Goal: Information Seeking & Learning: Learn about a topic

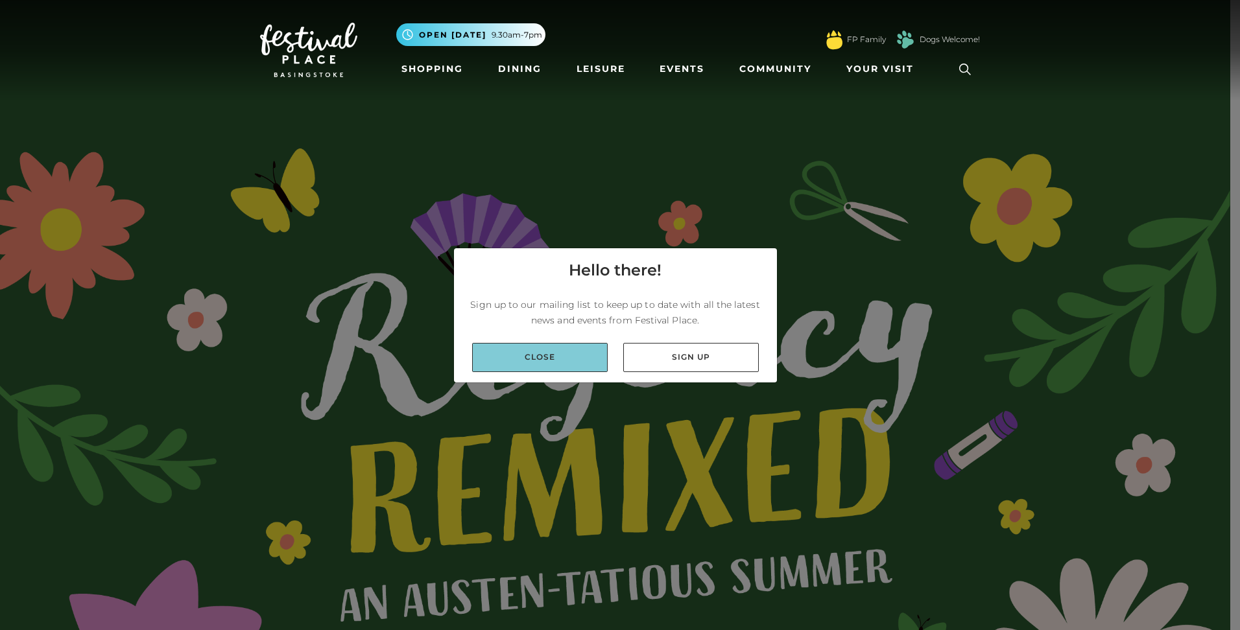
click at [545, 355] on link "Close" at bounding box center [540, 357] width 136 height 29
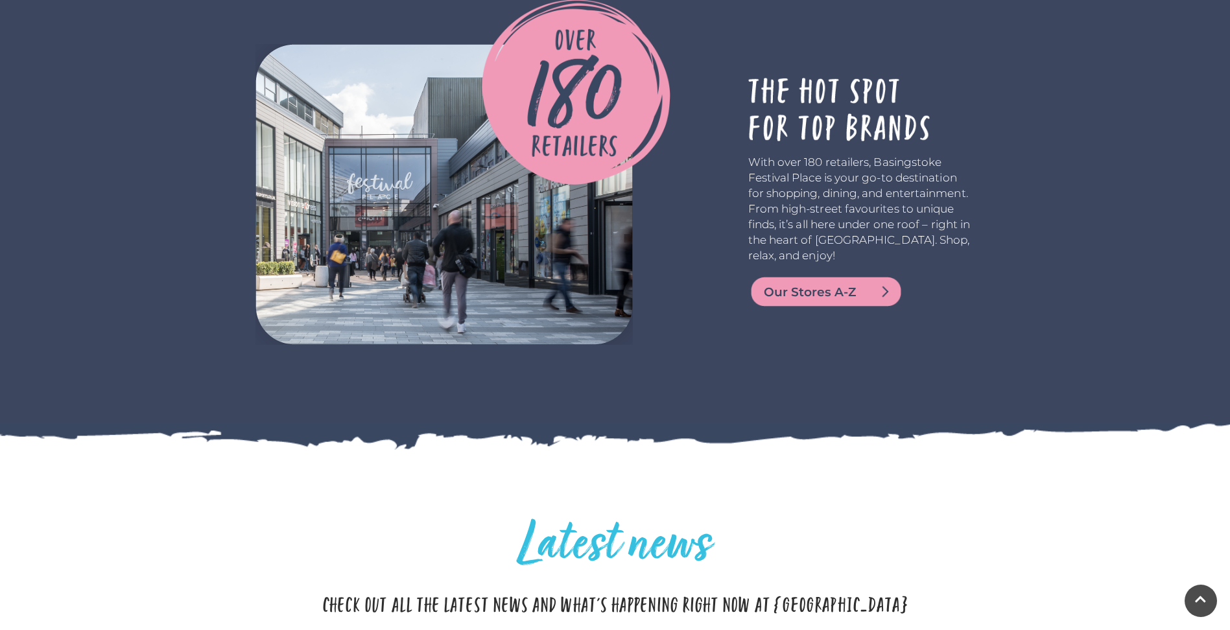
scroll to position [3056, 0]
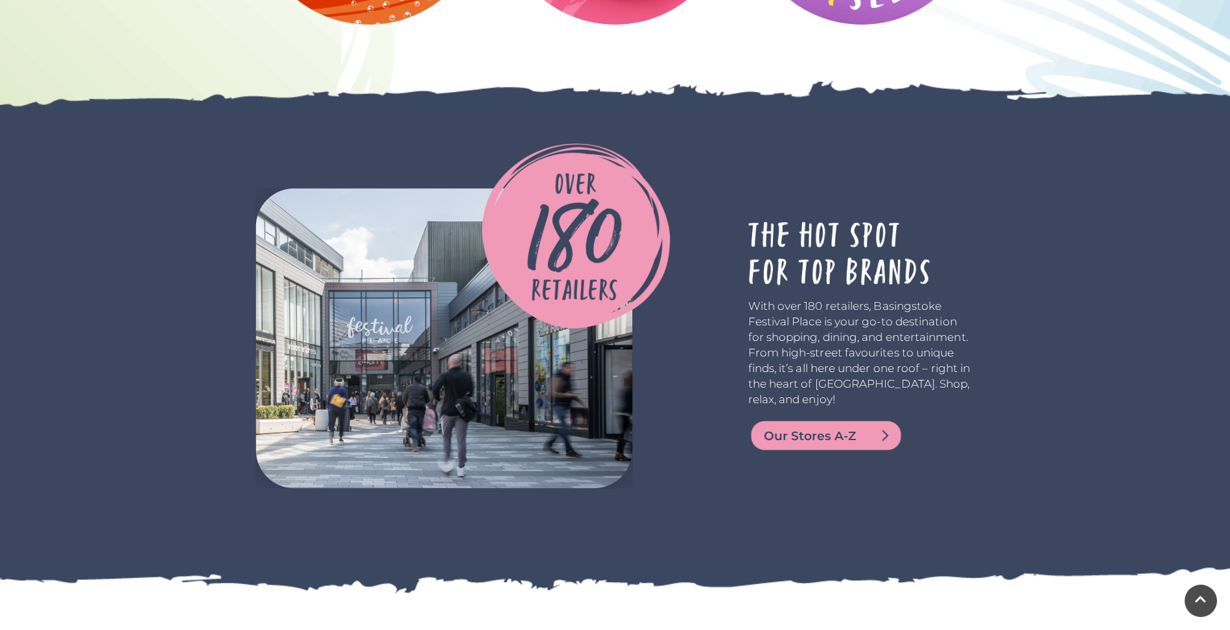
click at [844, 431] on span "Our Stores A-Z" at bounding box center [842, 436] width 156 height 18
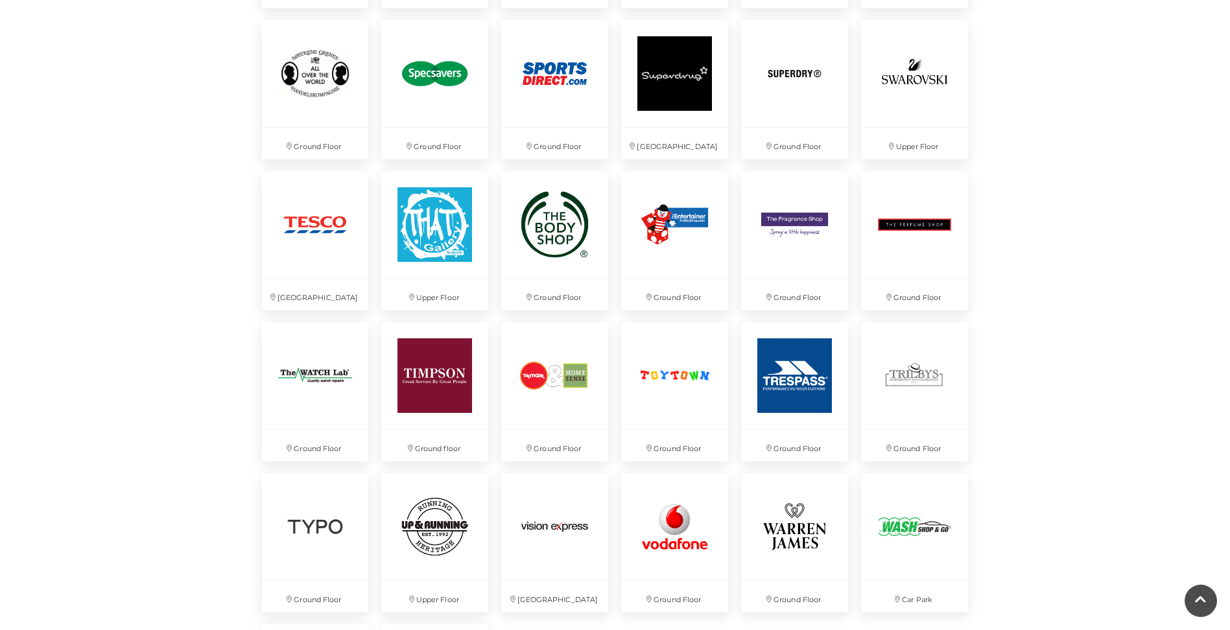
scroll to position [3061, 0]
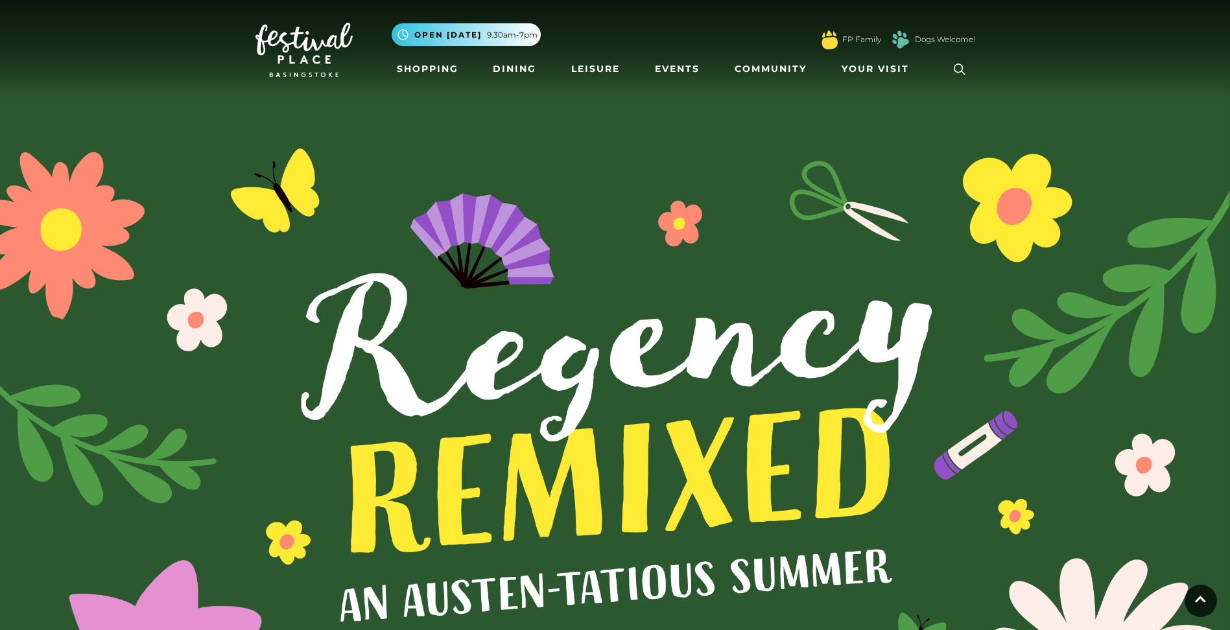
scroll to position [3565, 0]
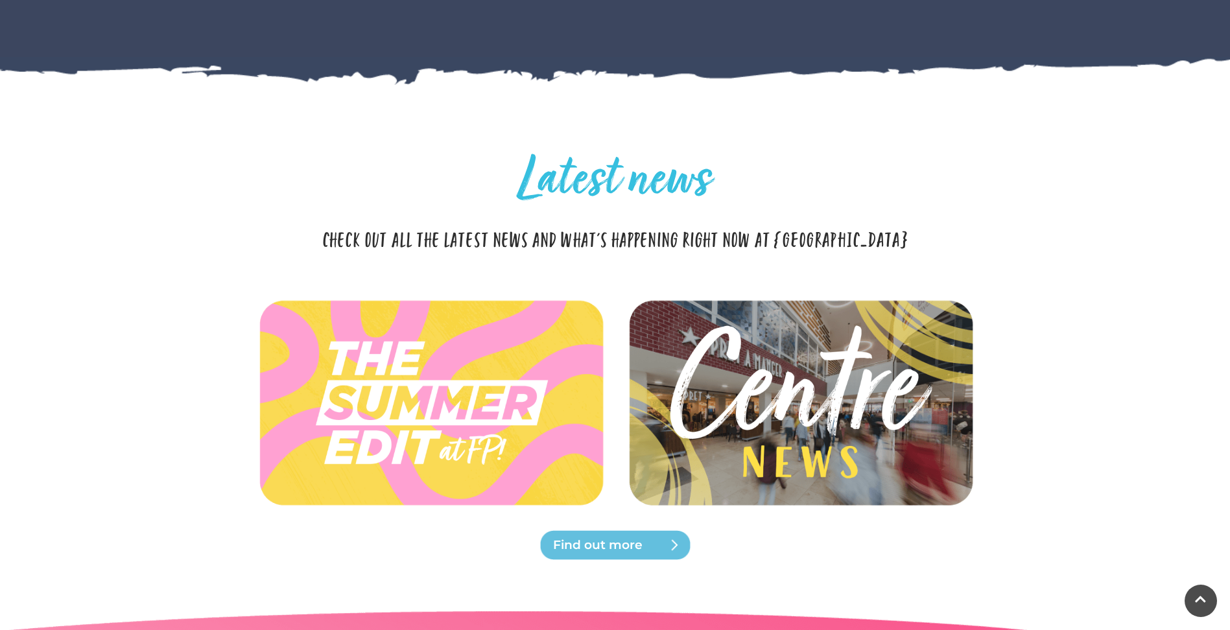
click at [863, 385] on img at bounding box center [800, 403] width 385 height 173
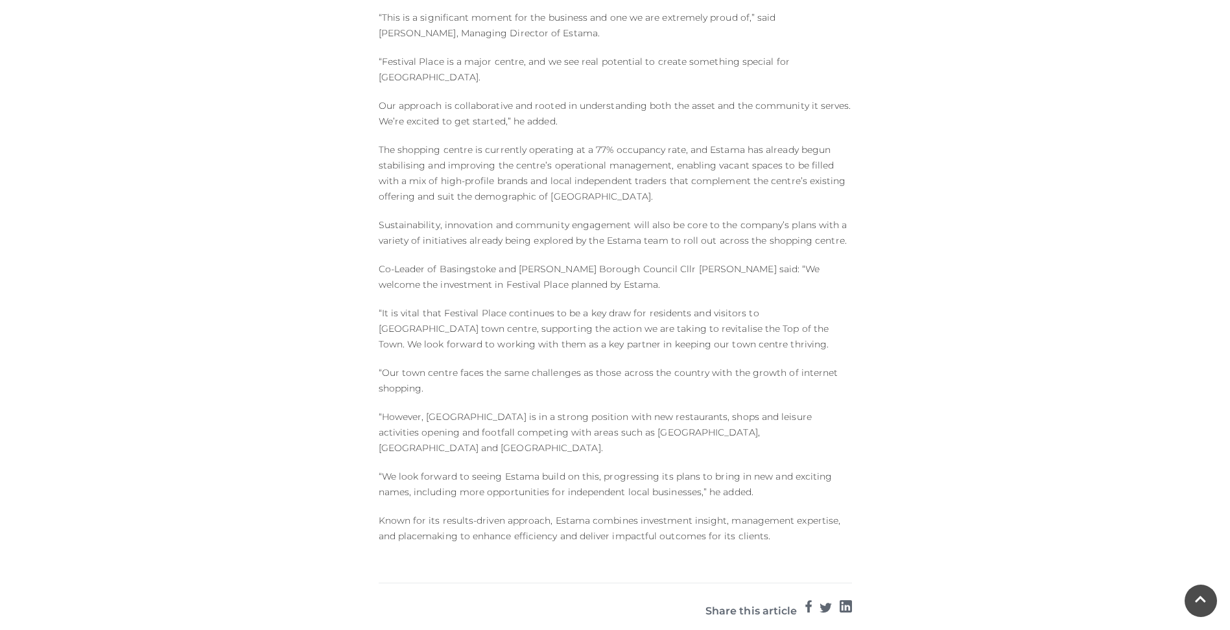
scroll to position [1053, 0]
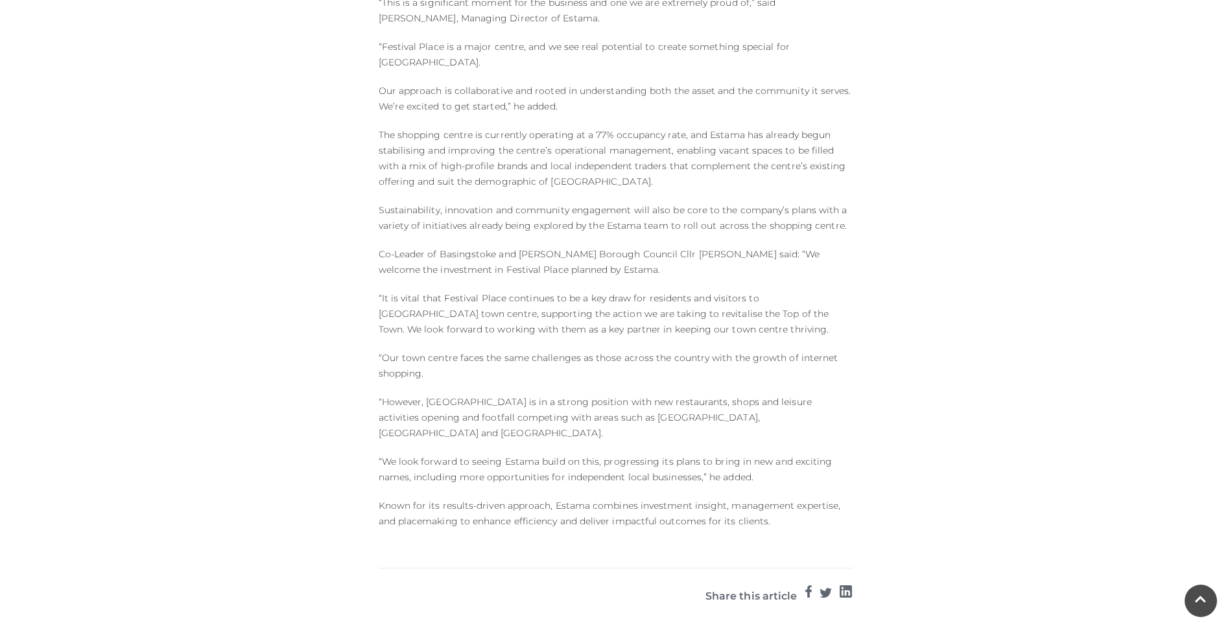
drag, startPoint x: 1120, startPoint y: 395, endPoint x: 1114, endPoint y: 388, distance: 9.2
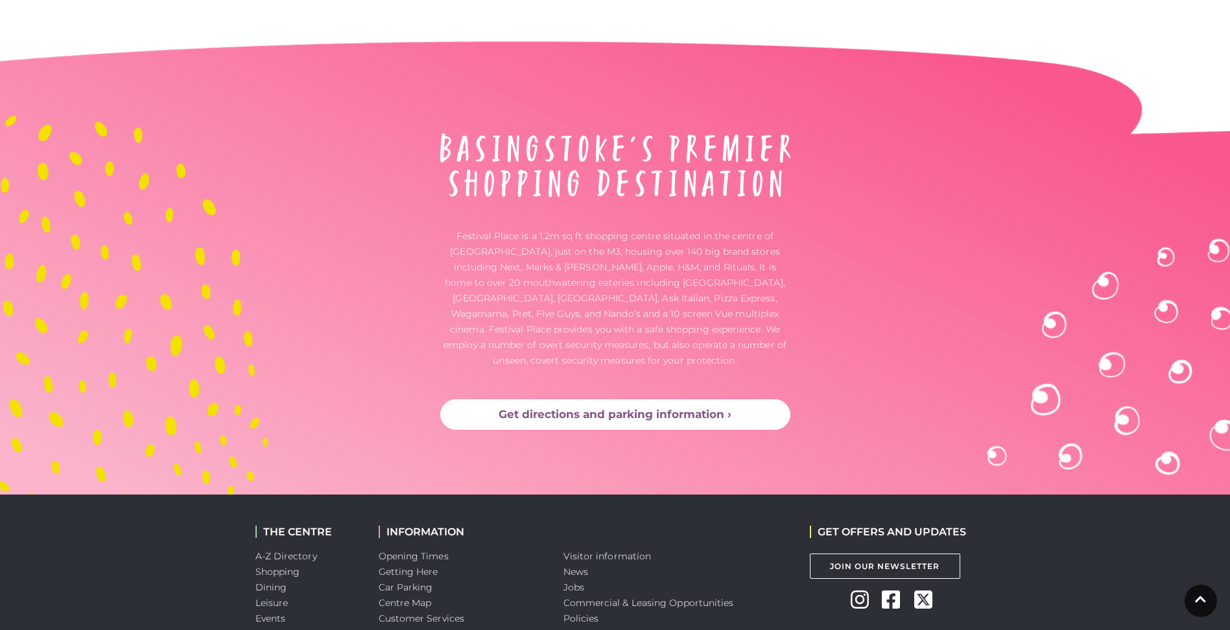
scroll to position [4136, 0]
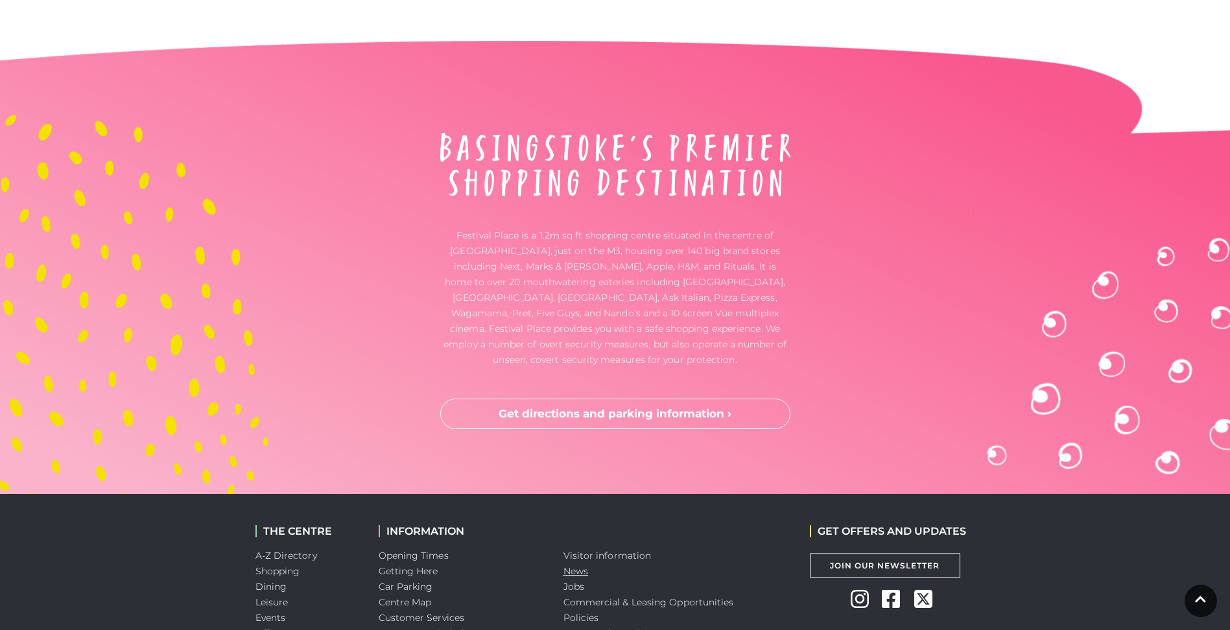
click at [573, 577] on link "News" at bounding box center [576, 572] width 25 height 12
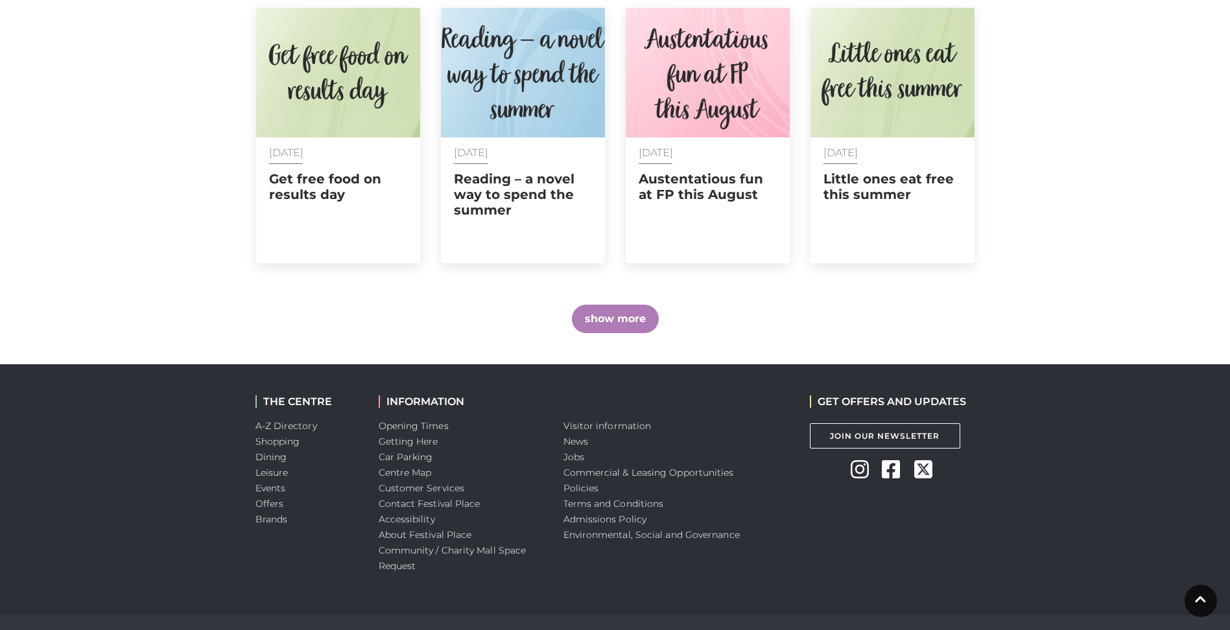
scroll to position [874, 0]
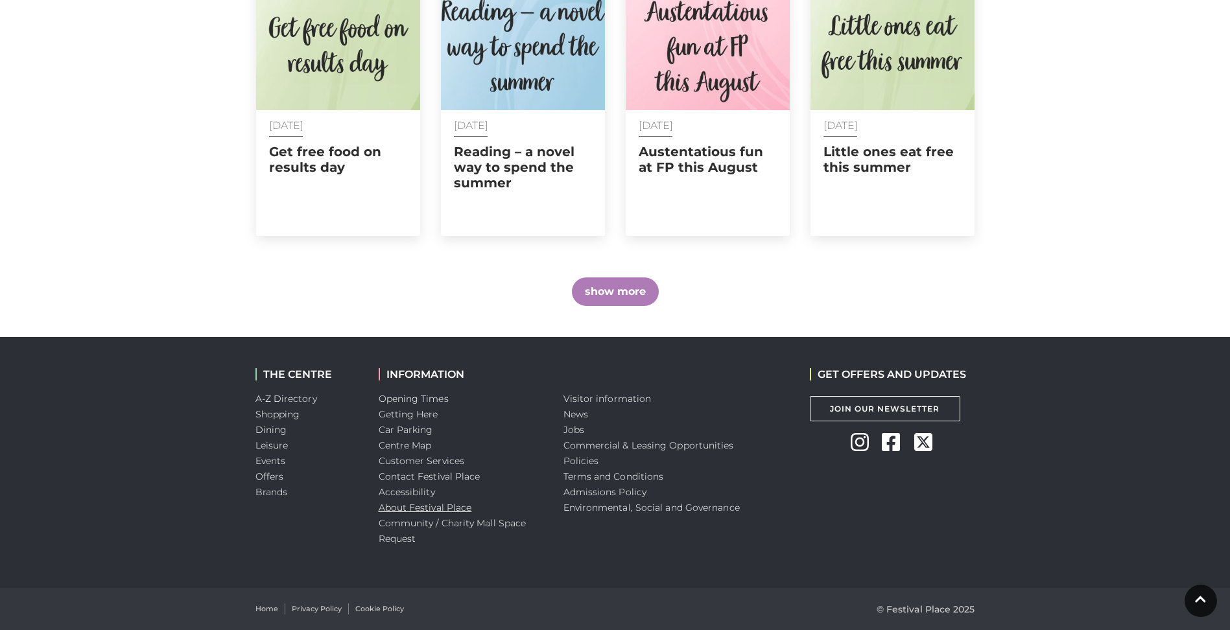
click at [383, 503] on link "About Festival Place" at bounding box center [425, 508] width 93 height 12
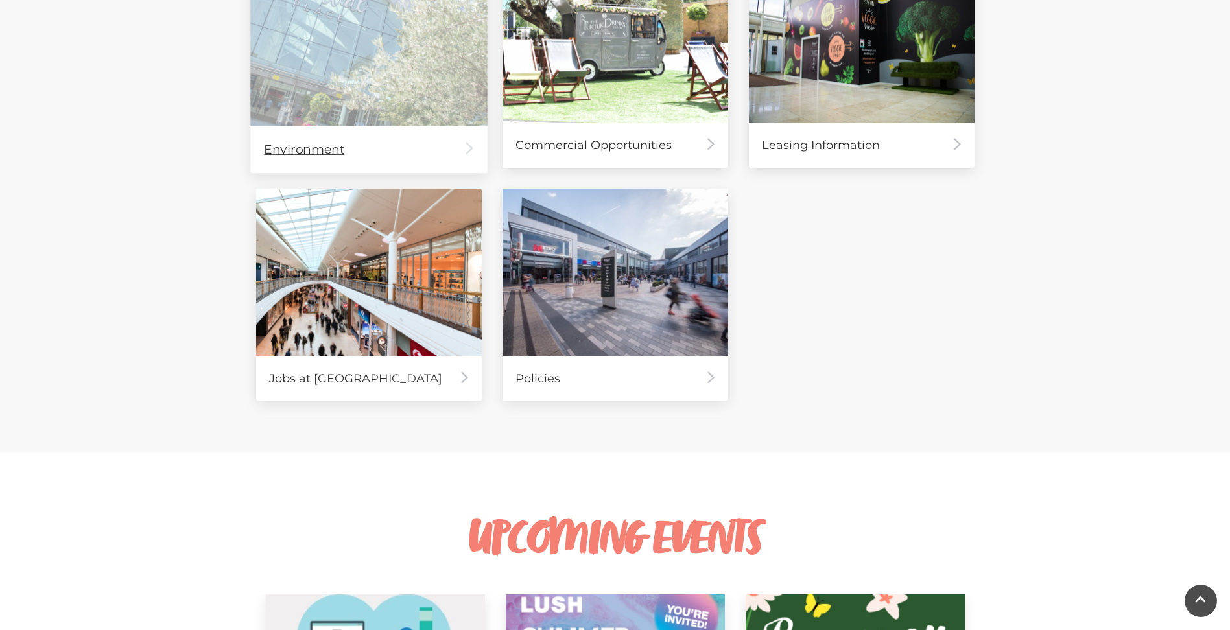
scroll to position [659, 0]
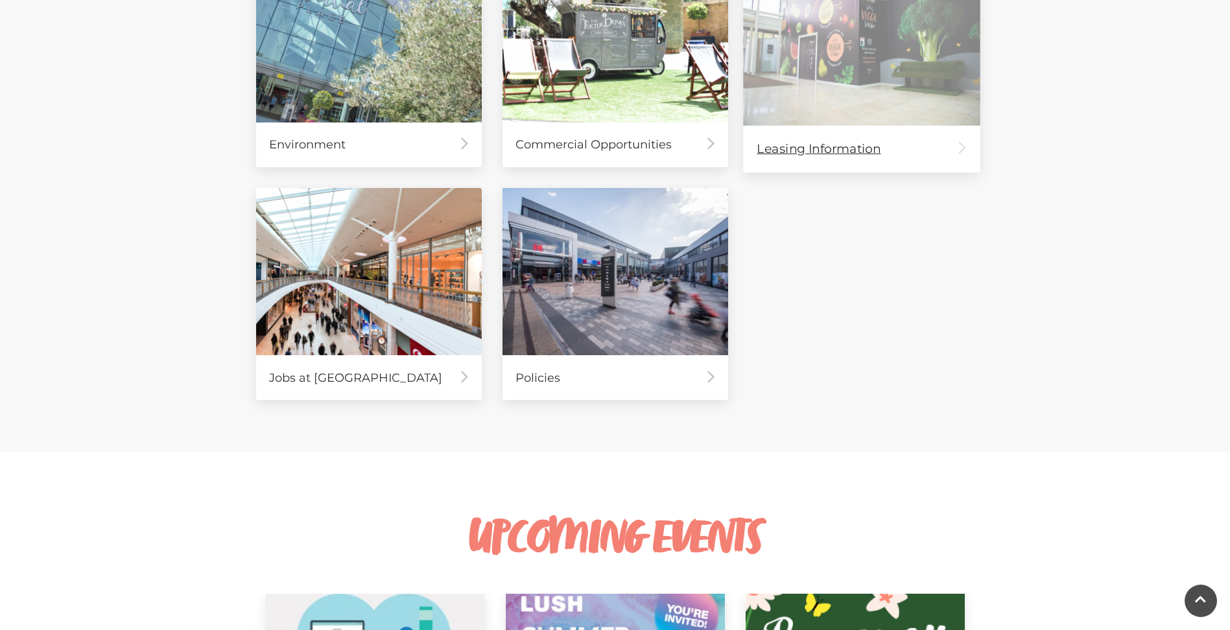
click at [801, 148] on div "Leasing Information" at bounding box center [861, 148] width 237 height 47
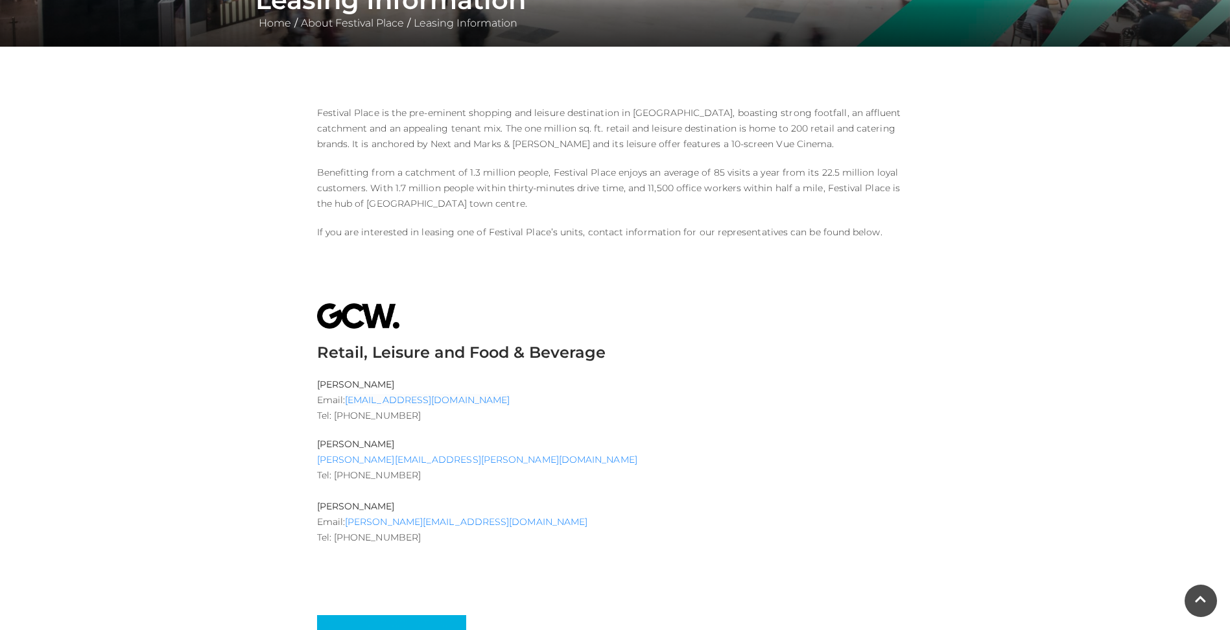
scroll to position [280, 0]
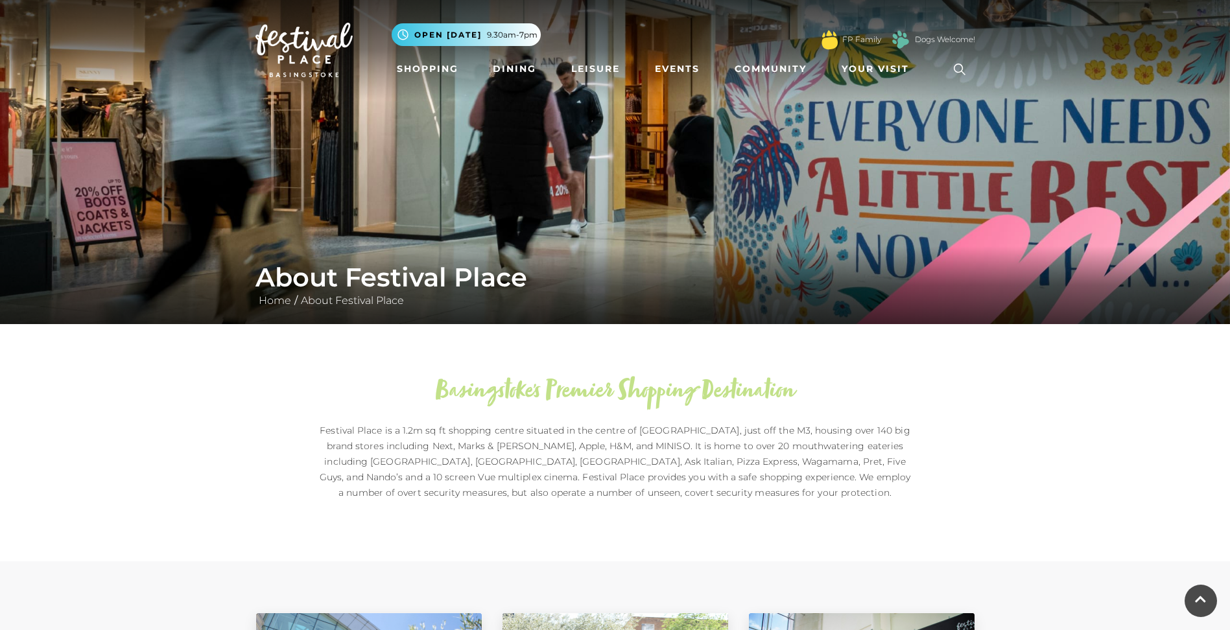
scroll to position [659, 0]
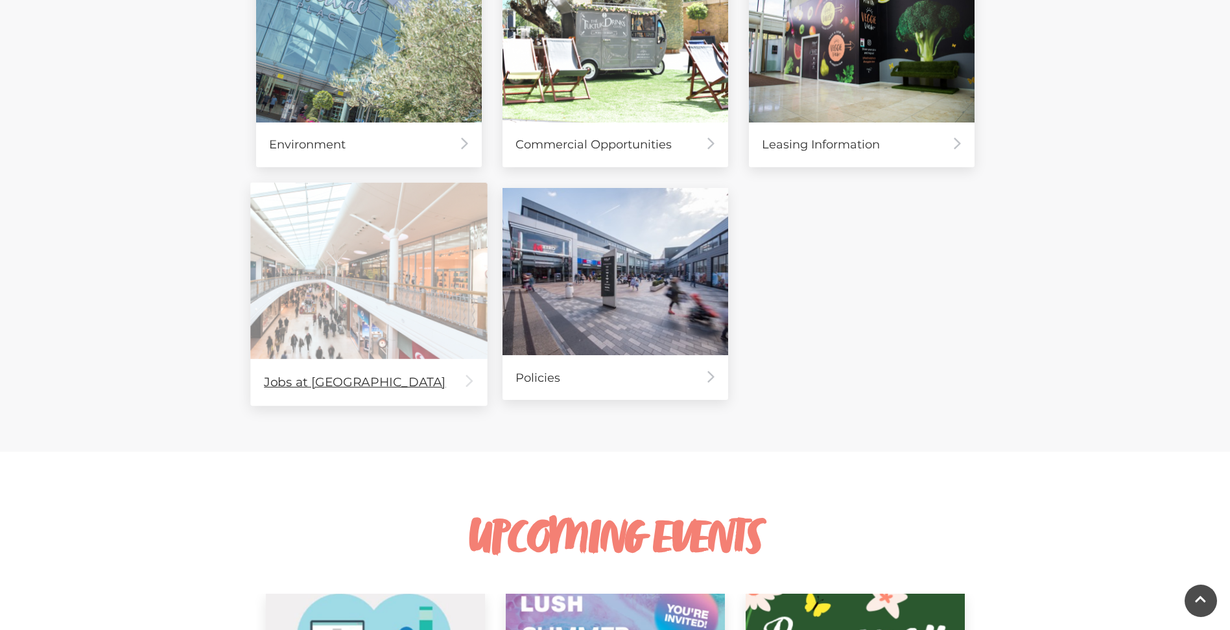
click at [324, 376] on div "Jobs at [GEOGRAPHIC_DATA]" at bounding box center [368, 382] width 237 height 47
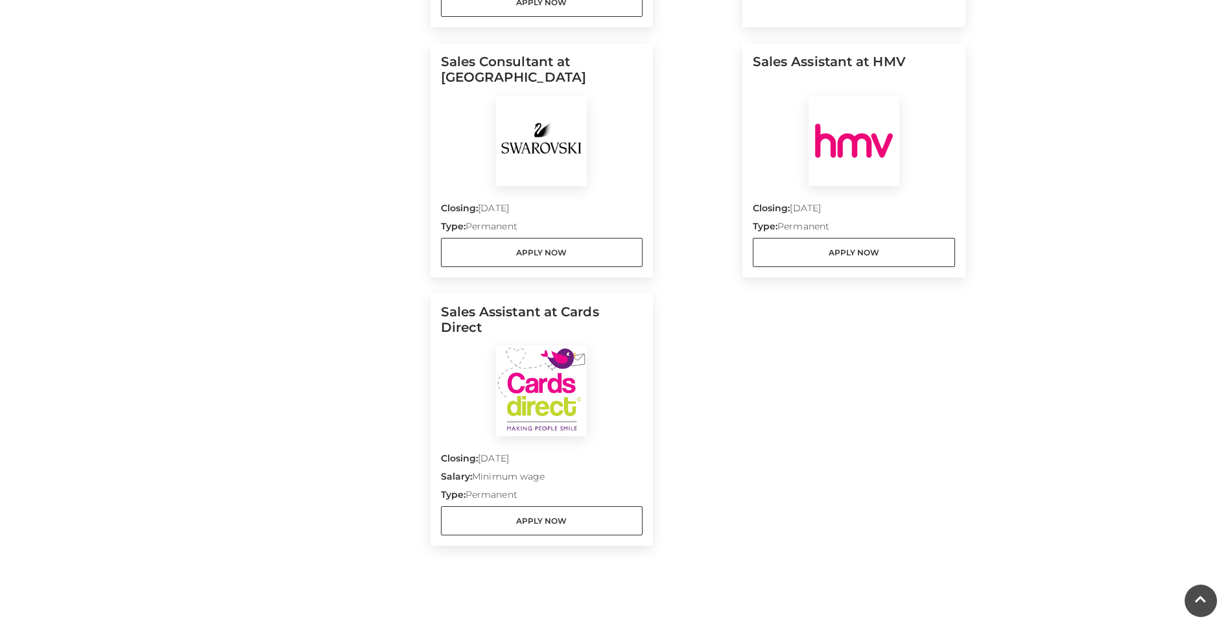
scroll to position [1595, 0]
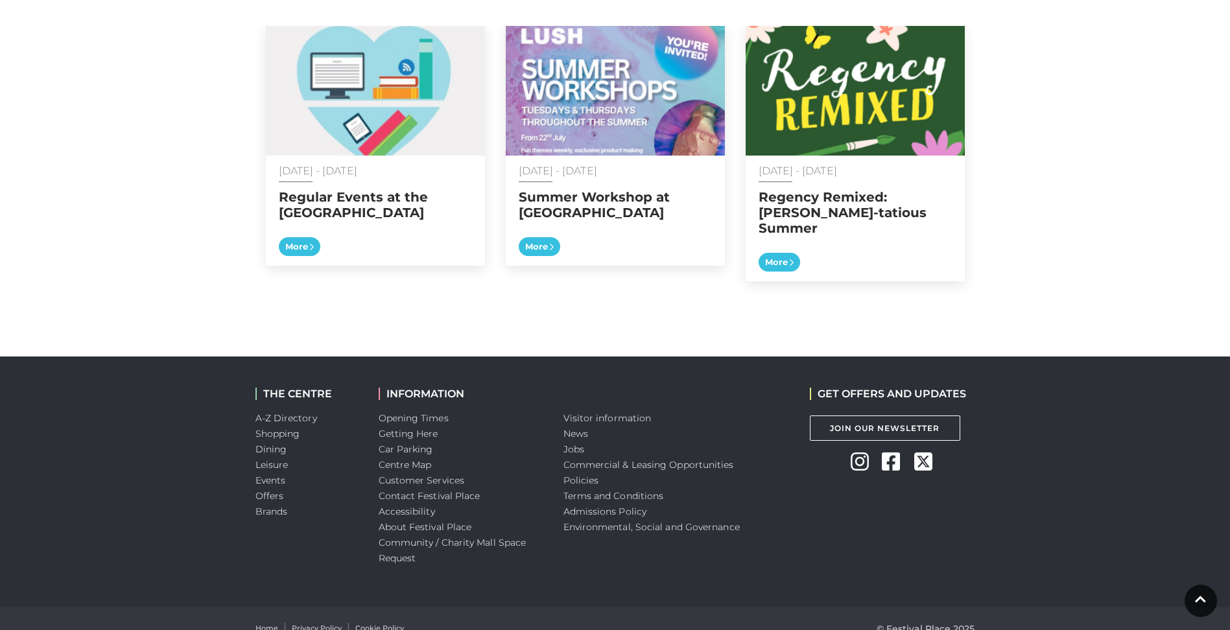
scroll to position [1231, 0]
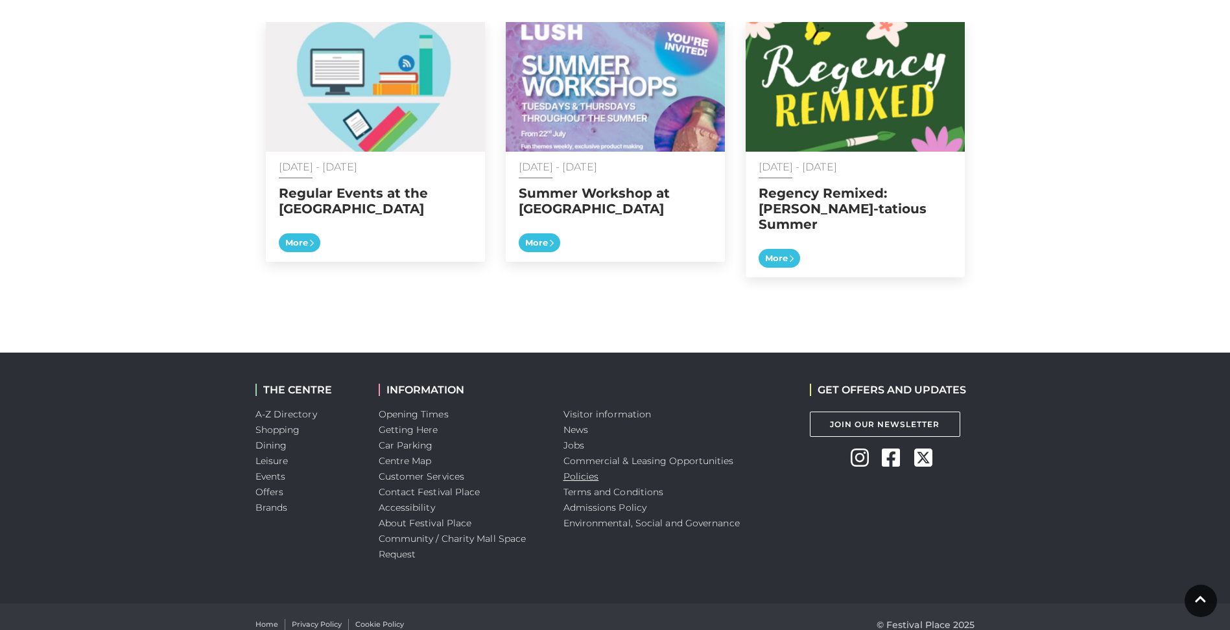
click at [574, 471] on link "Policies" at bounding box center [582, 477] width 36 height 12
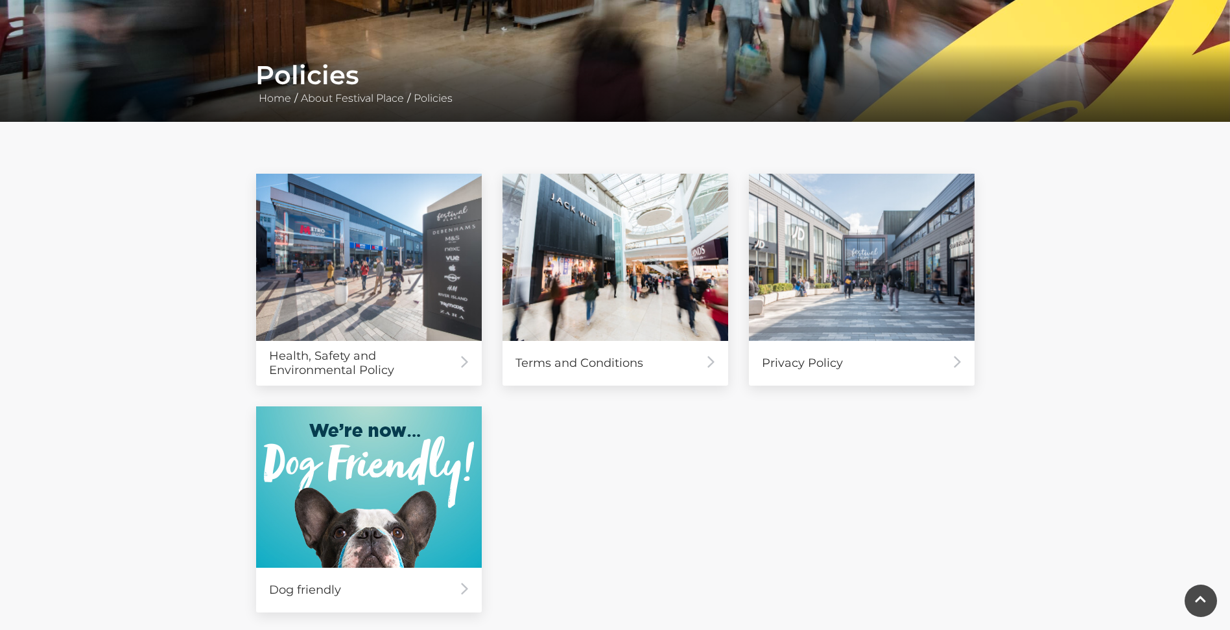
scroll to position [203, 0]
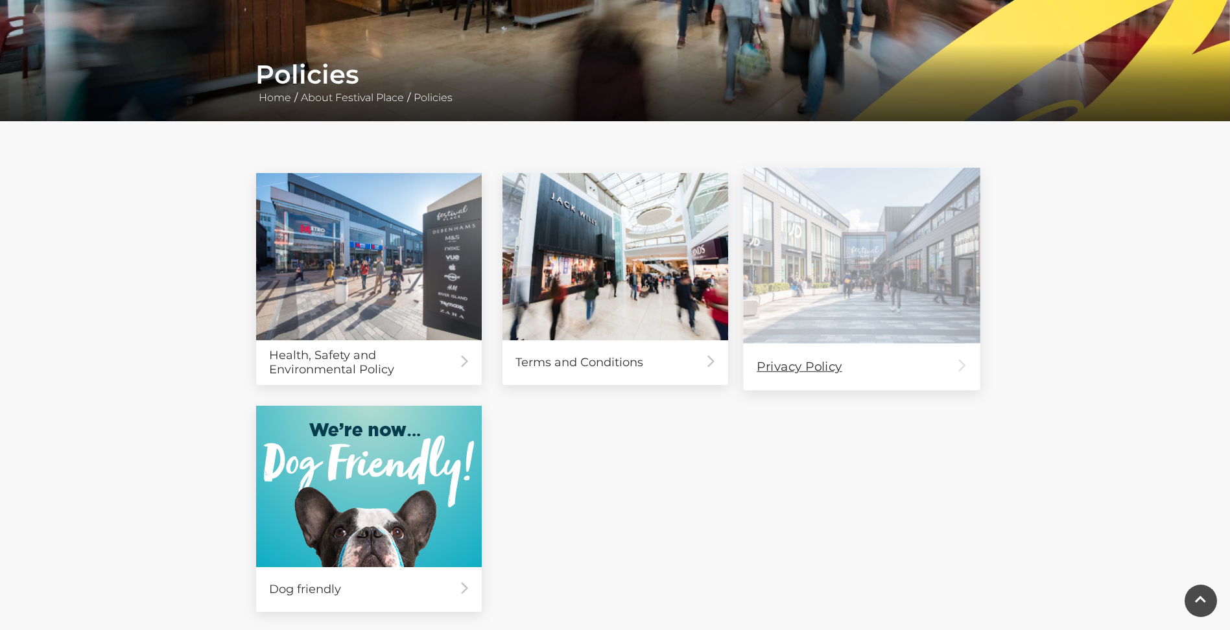
click at [810, 367] on div "Privacy Policy" at bounding box center [861, 366] width 237 height 47
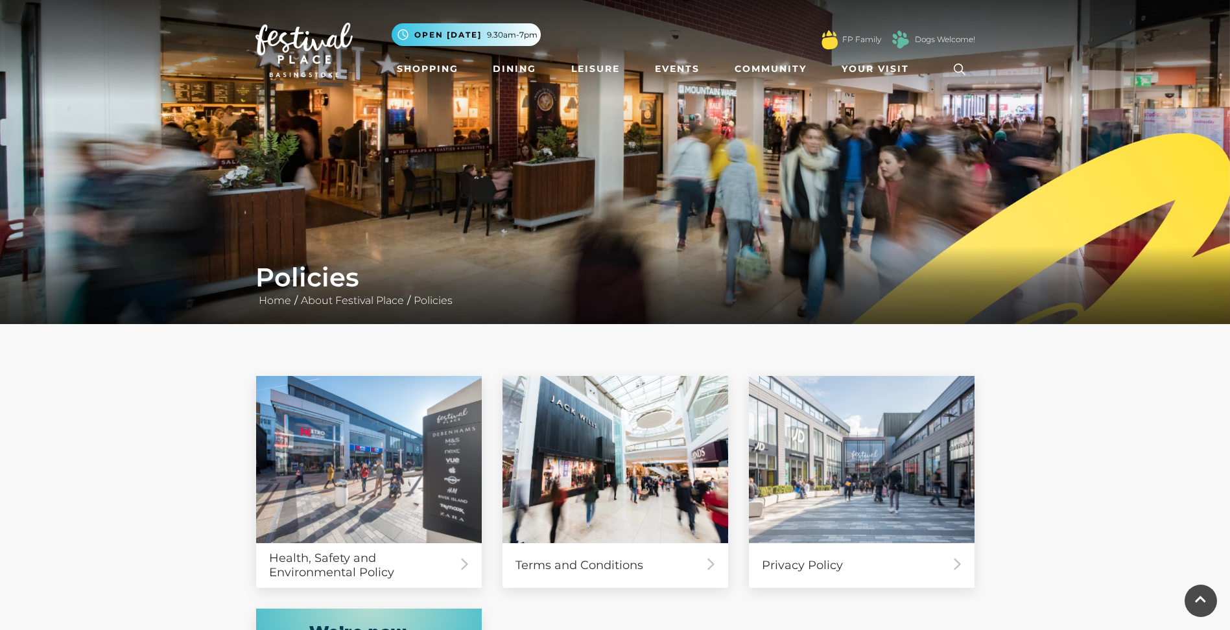
scroll to position [203, 0]
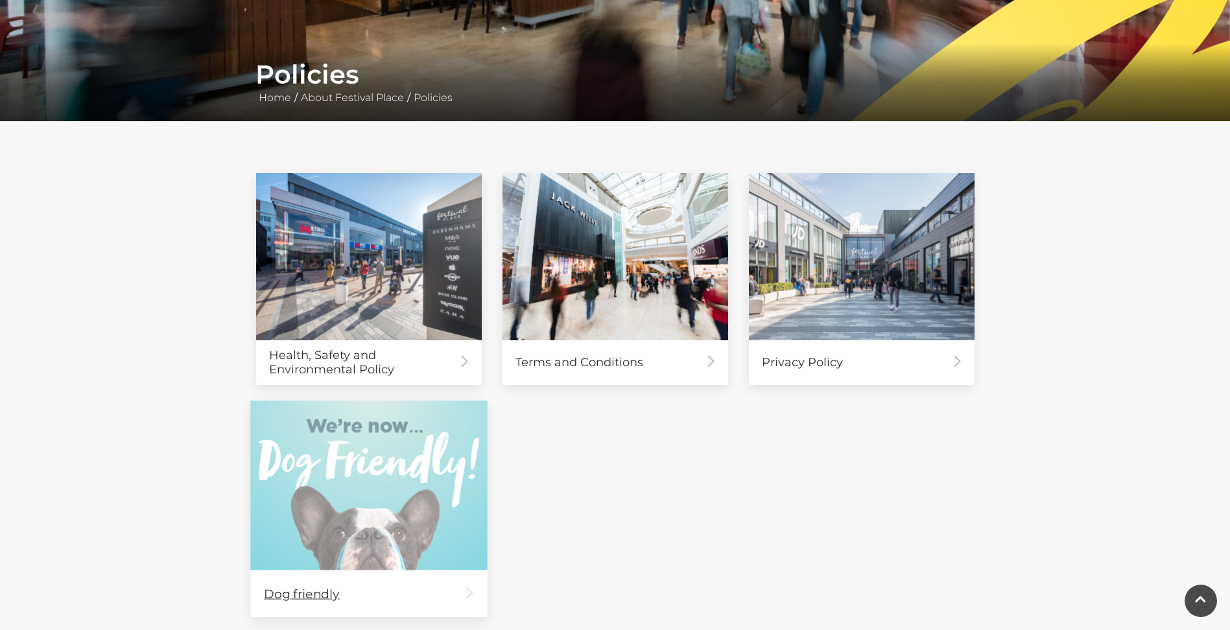
click at [293, 602] on div "Dog friendly" at bounding box center [368, 593] width 237 height 47
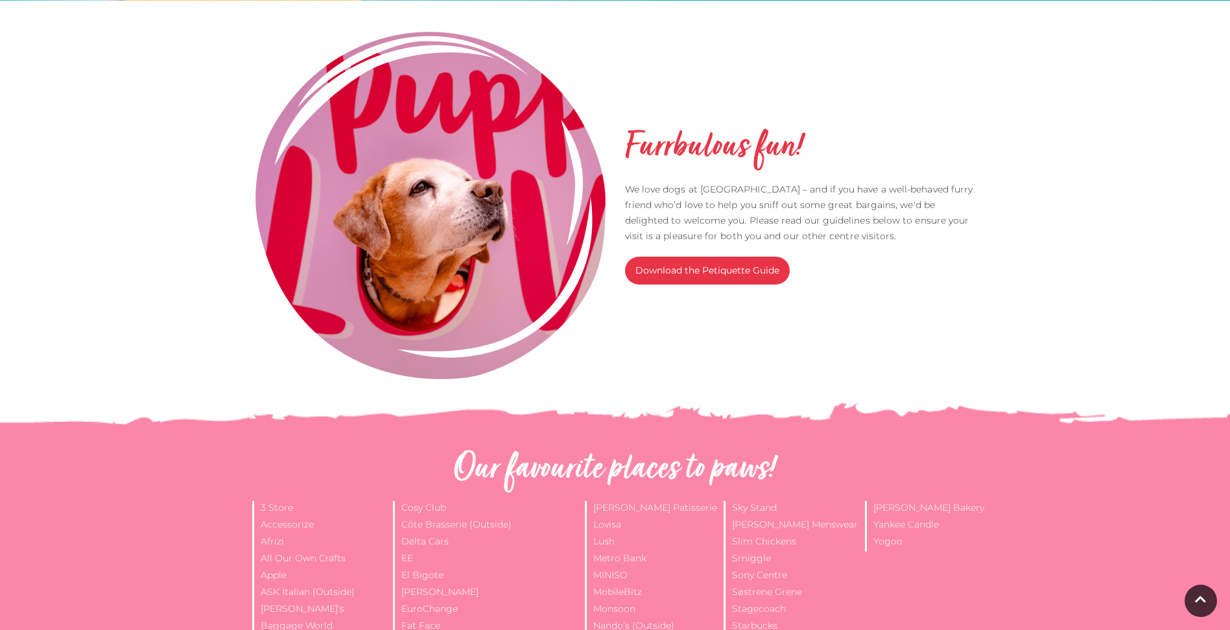
scroll to position [454, 0]
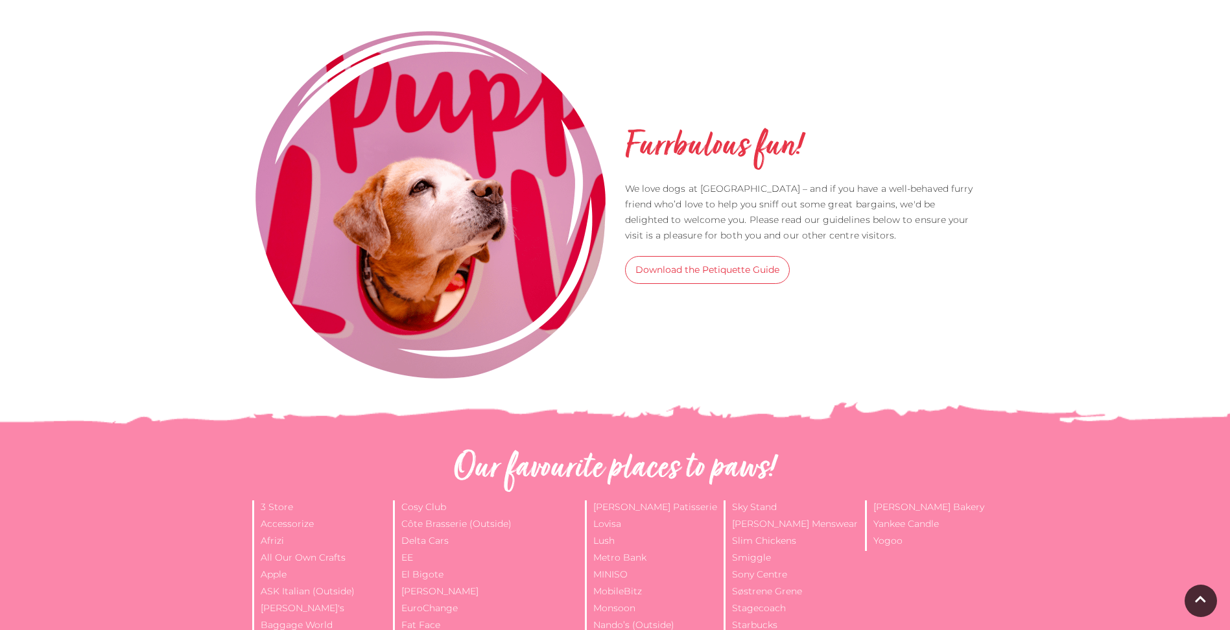
click at [714, 271] on link "Download the Petiquette Guide" at bounding box center [707, 270] width 165 height 28
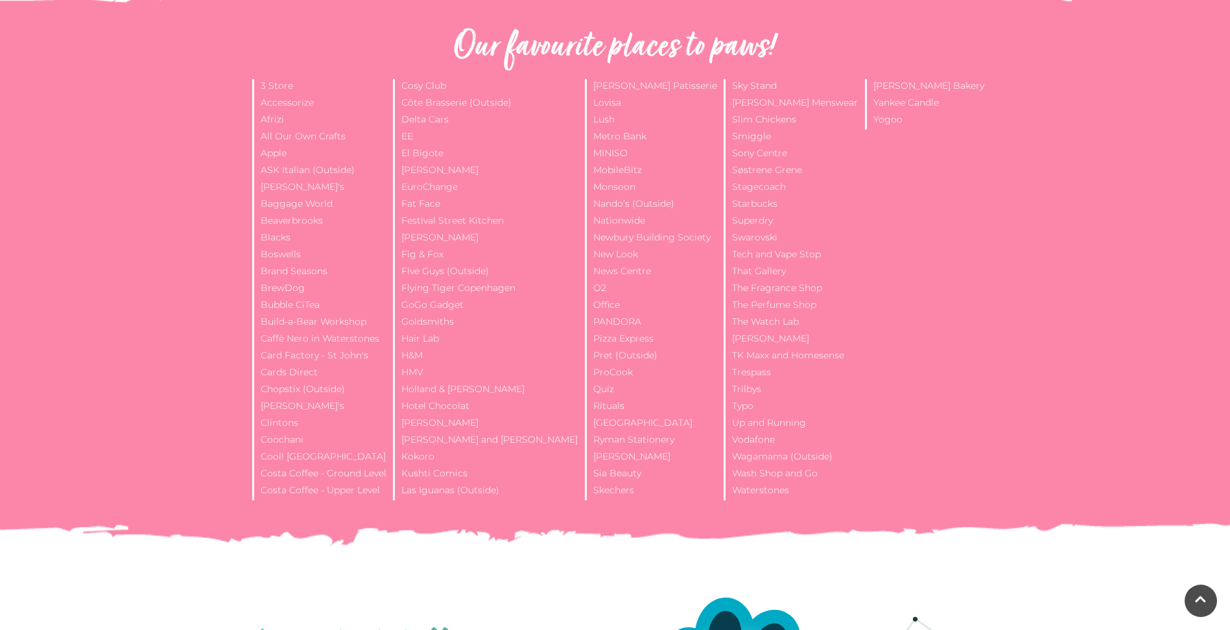
scroll to position [873, 0]
